Goal: Information Seeking & Learning: Learn about a topic

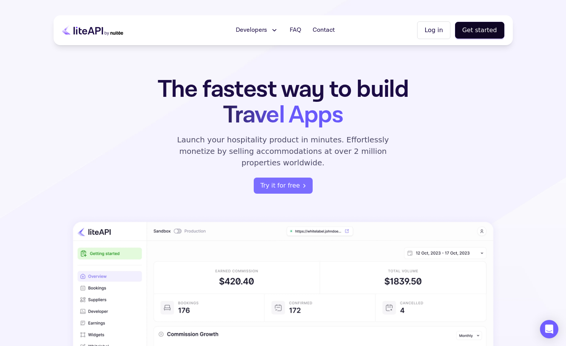
click at [438, 31] on button "Log in" at bounding box center [433, 30] width 33 height 18
click at [265, 25] on button "Developers" at bounding box center [257, 30] width 52 height 15
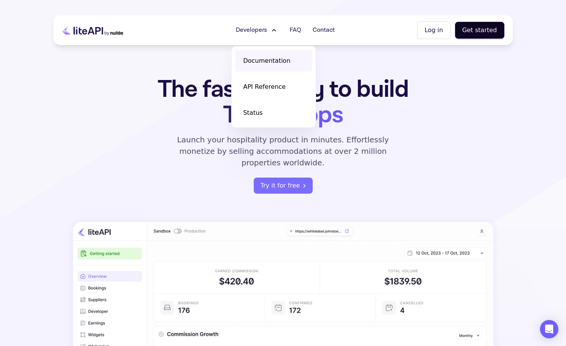
click at [260, 62] on span "Documentation" at bounding box center [266, 60] width 47 height 9
